Goal: Entertainment & Leisure: Consume media (video, audio)

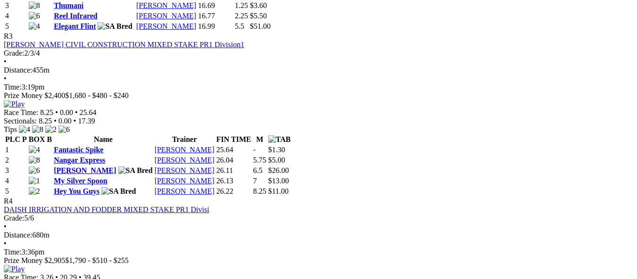
scroll to position [755, 0]
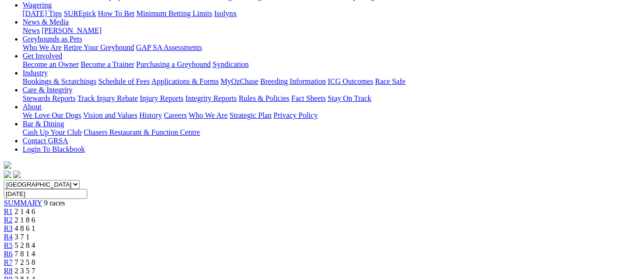
scroll to position [142, 0]
